Goal: Communication & Community: Connect with others

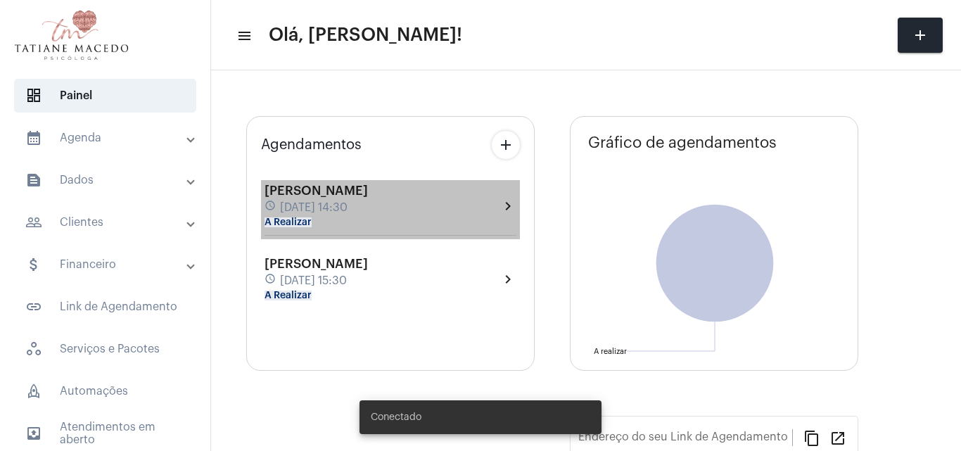
type input "[URL][DOMAIN_NAME]"
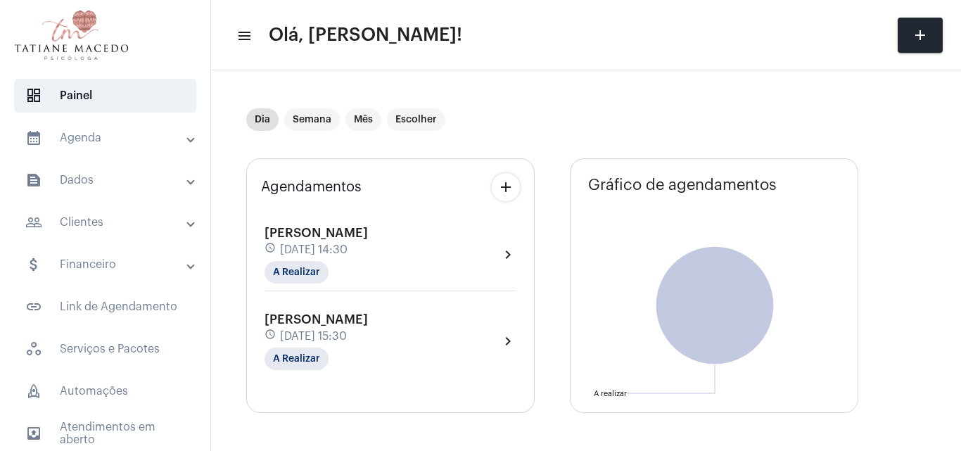
click at [650, 142] on div "Dia Semana Mês Escolher" at bounding box center [550, 119] width 609 height 70
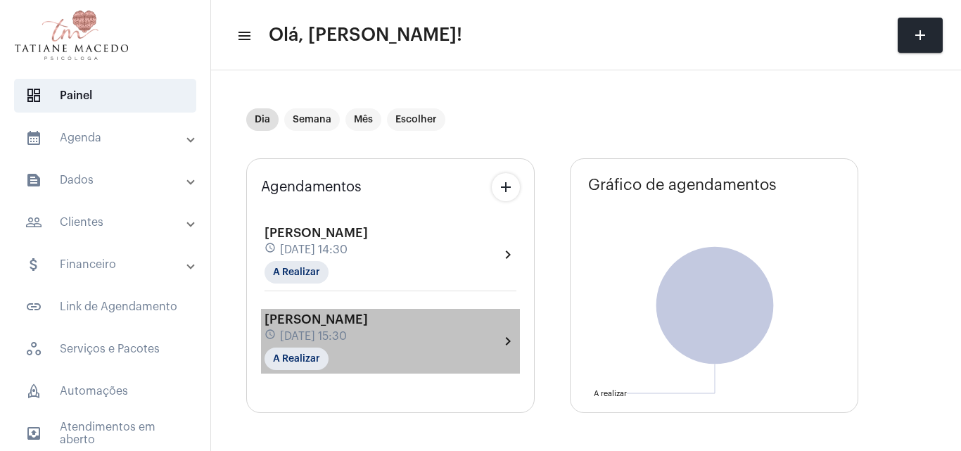
click at [368, 346] on div "[PERSON_NAME] de Lemos schedule [DATE] 15:30 A Realizar" at bounding box center [316, 342] width 103 height 58
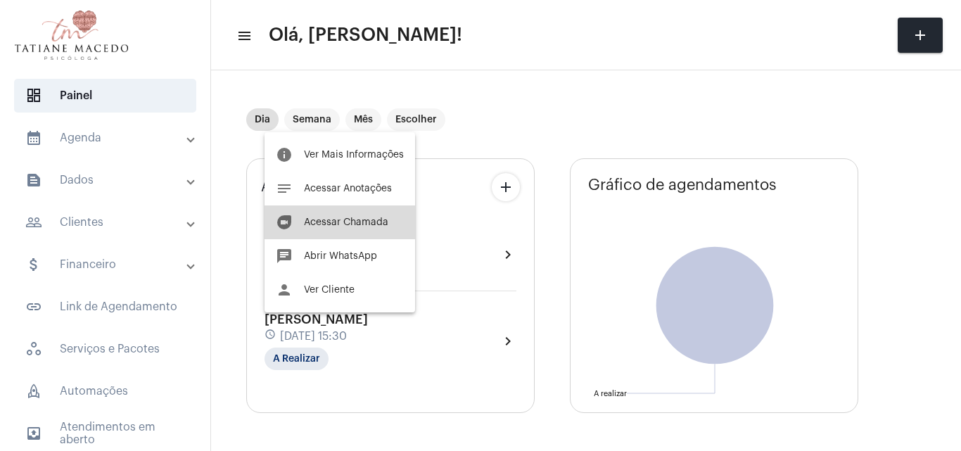
click at [344, 221] on span "Acessar Chamada" at bounding box center [346, 222] width 84 height 10
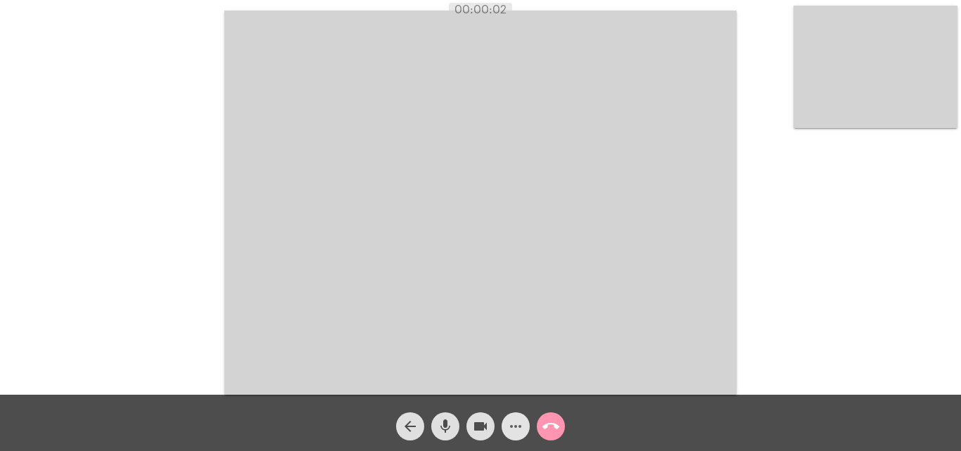
click at [512, 427] on mat-icon "more_horiz" at bounding box center [515, 426] width 17 height 17
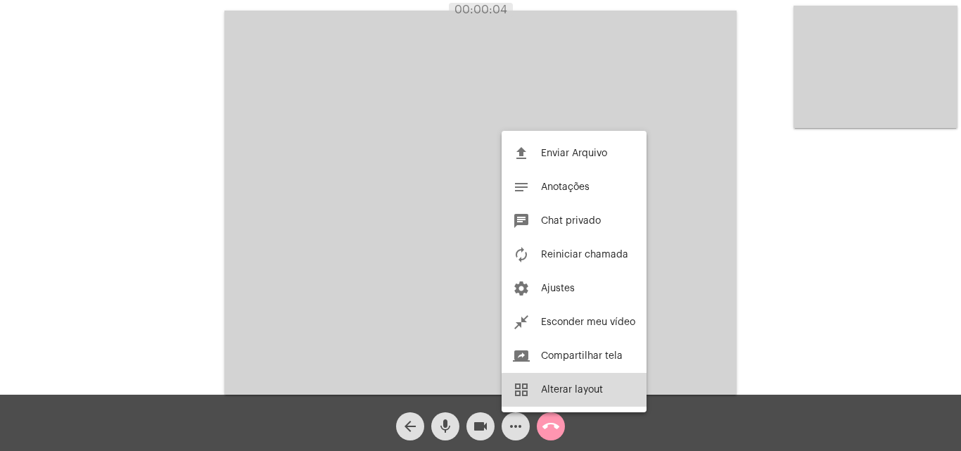
click at [595, 391] on span "Alterar layout" at bounding box center [572, 390] width 62 height 10
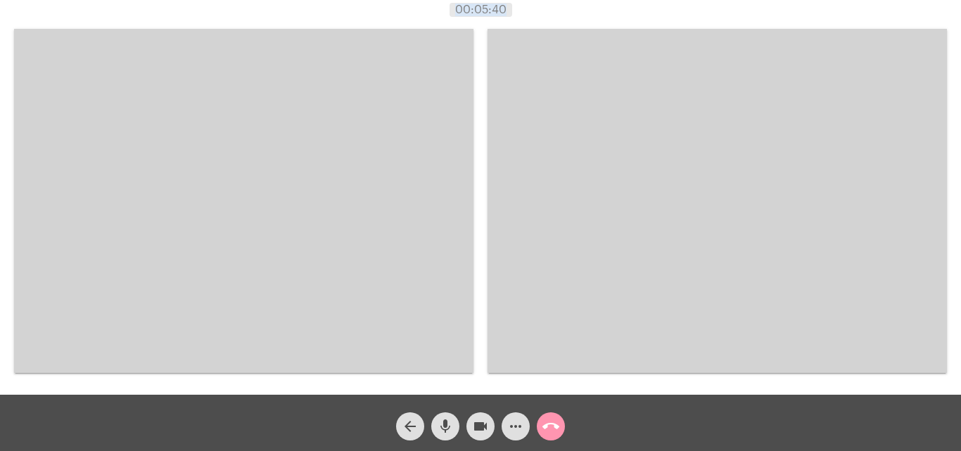
drag, startPoint x: 631, startPoint y: 13, endPoint x: 636, endPoint y: 22, distance: 10.7
click at [636, 22] on app-call "00:05:40 Acessando Câmera e Microfone... arrow_back mic videocam more_horiz cal…" at bounding box center [480, 225] width 961 height 451
click at [636, 22] on div "Acessando Câmera e Microfone..." at bounding box center [718, 201] width 460 height 391
